Goal: Information Seeking & Learning: Understand process/instructions

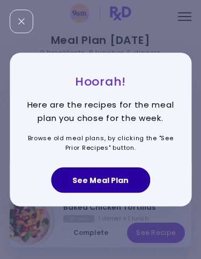
click at [113, 185] on button "See Meal Plan" at bounding box center [100, 181] width 99 height 26
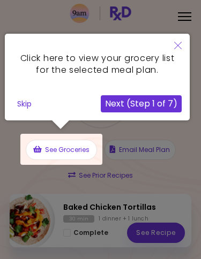
click at [176, 41] on button "Close" at bounding box center [178, 46] width 24 height 25
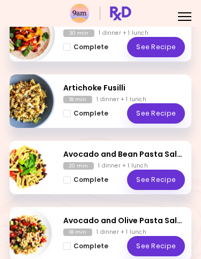
scroll to position [185, 0]
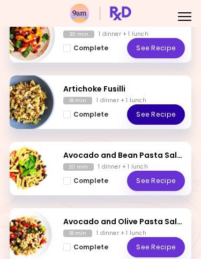
click at [160, 115] on link "See Recipe" at bounding box center [156, 115] width 58 height 20
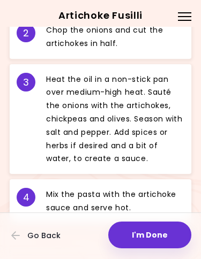
scroll to position [624, 0]
